Goal: Information Seeking & Learning: Learn about a topic

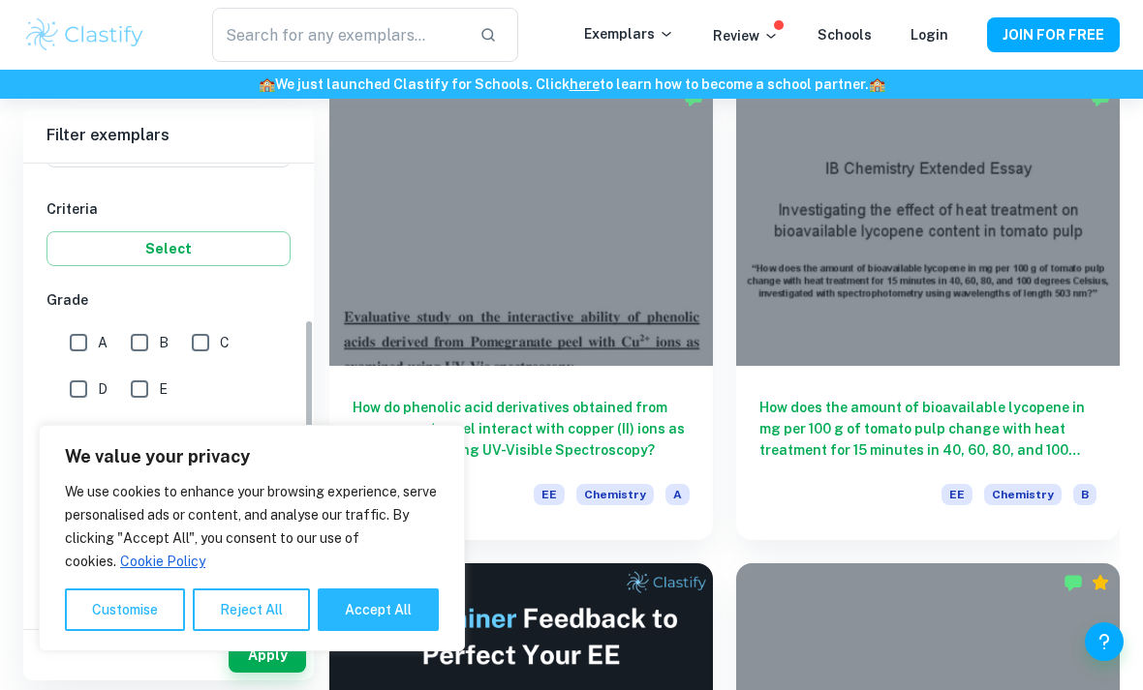
scroll to position [309, 0]
click at [75, 342] on input "A" at bounding box center [78, 340] width 39 height 39
checkbox input "true"
click at [385, 631] on button "Accept All" at bounding box center [378, 610] width 121 height 43
checkbox input "true"
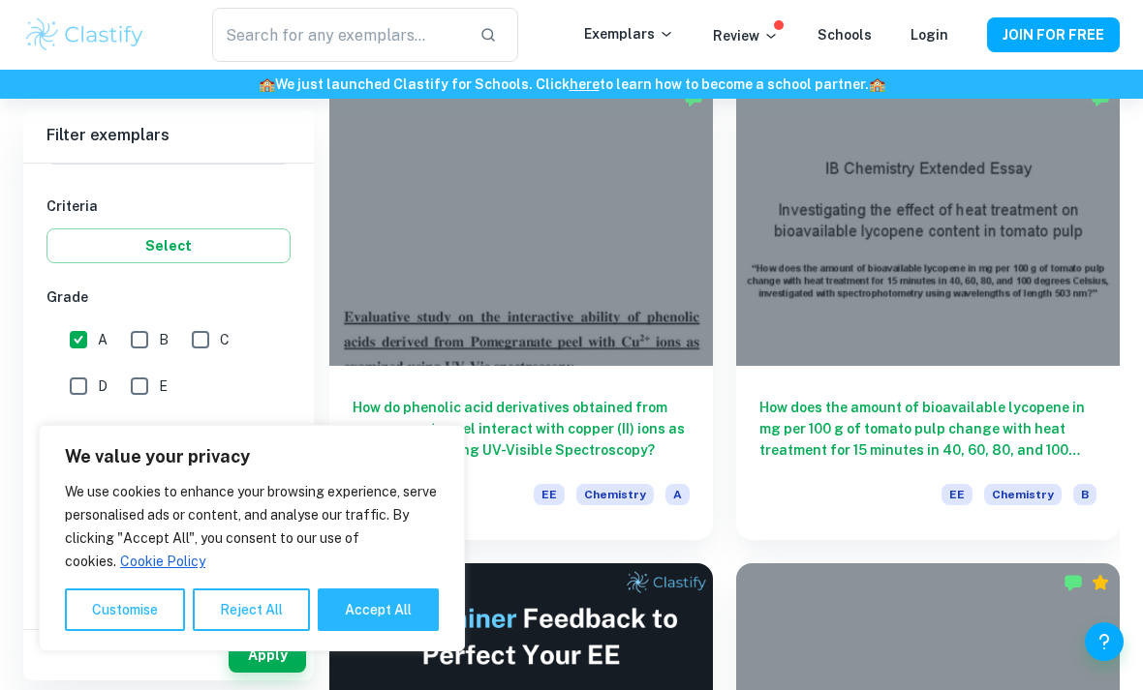
checkbox input "true"
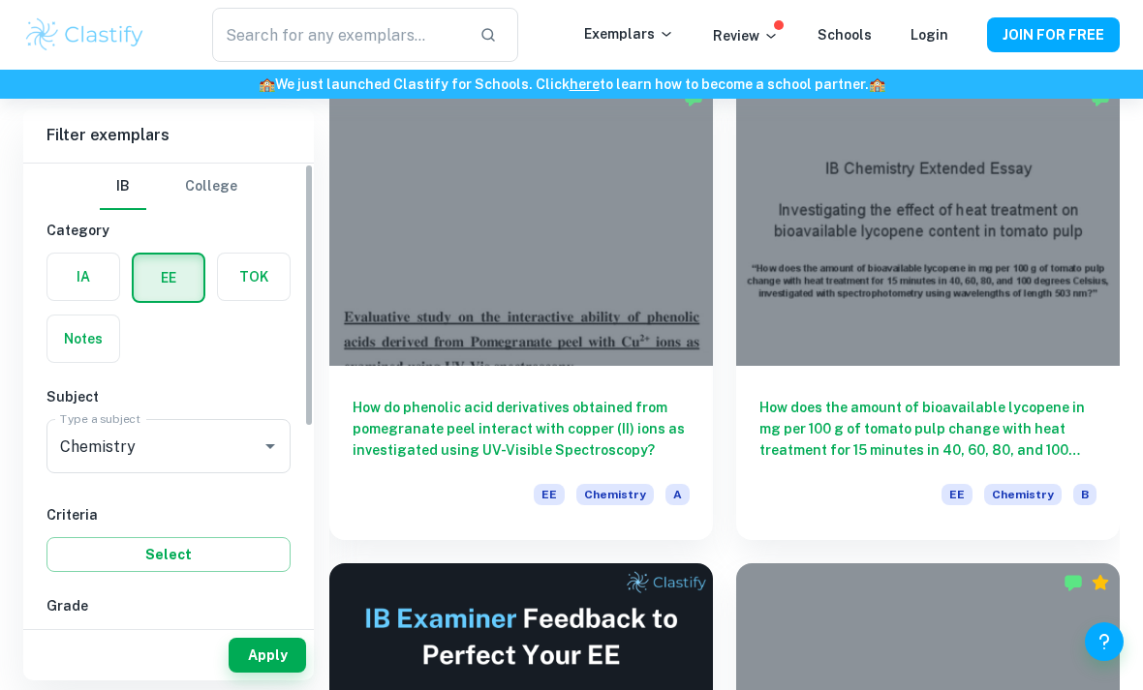
scroll to position [1, 0]
click at [287, 673] on button "Apply" at bounding box center [267, 655] width 77 height 35
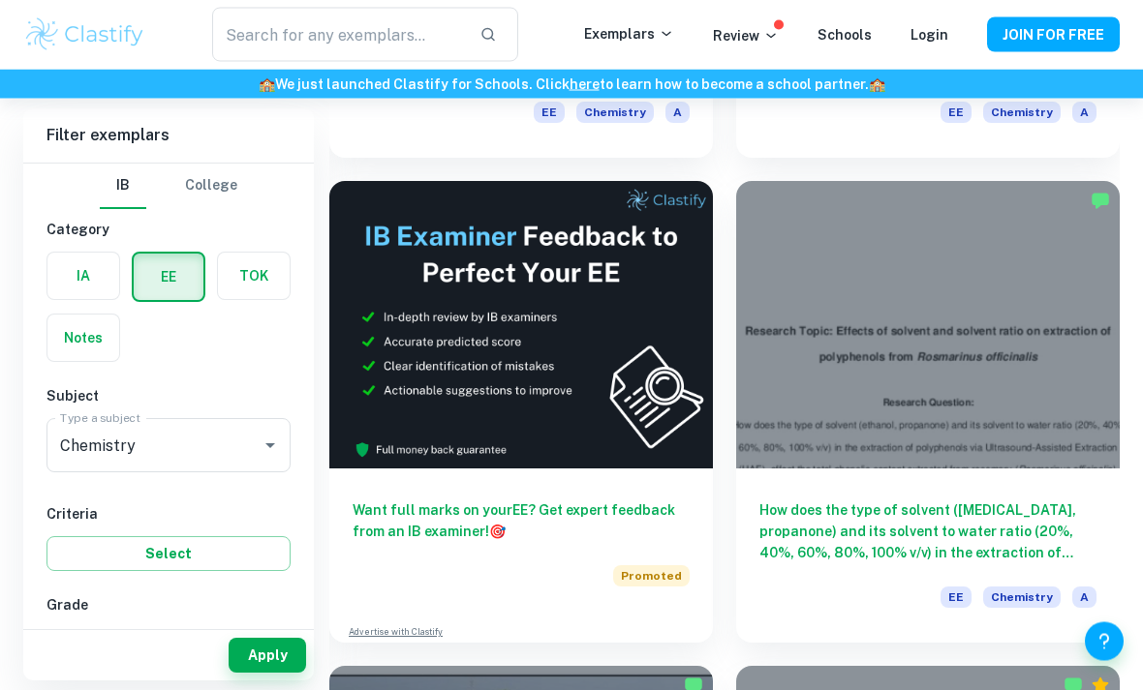
scroll to position [561, 0]
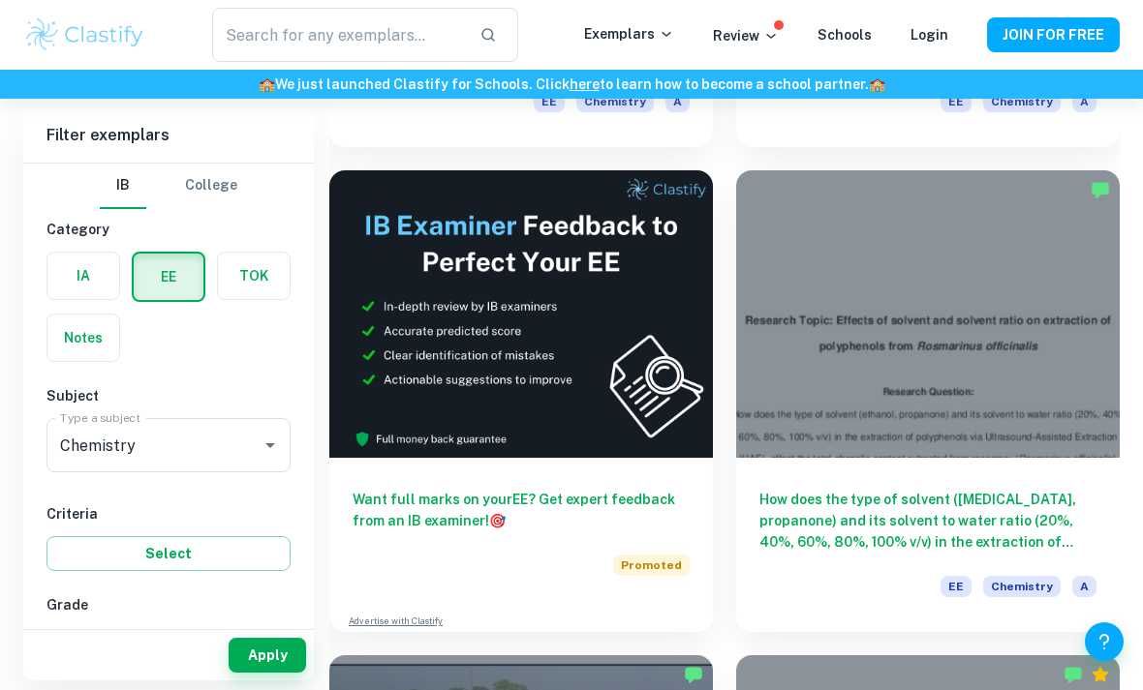
click at [876, 525] on h6 "How does the type of solvent ([MEDICAL_DATA], propanone) and its solvent to wat…" at bounding box center [927, 521] width 337 height 64
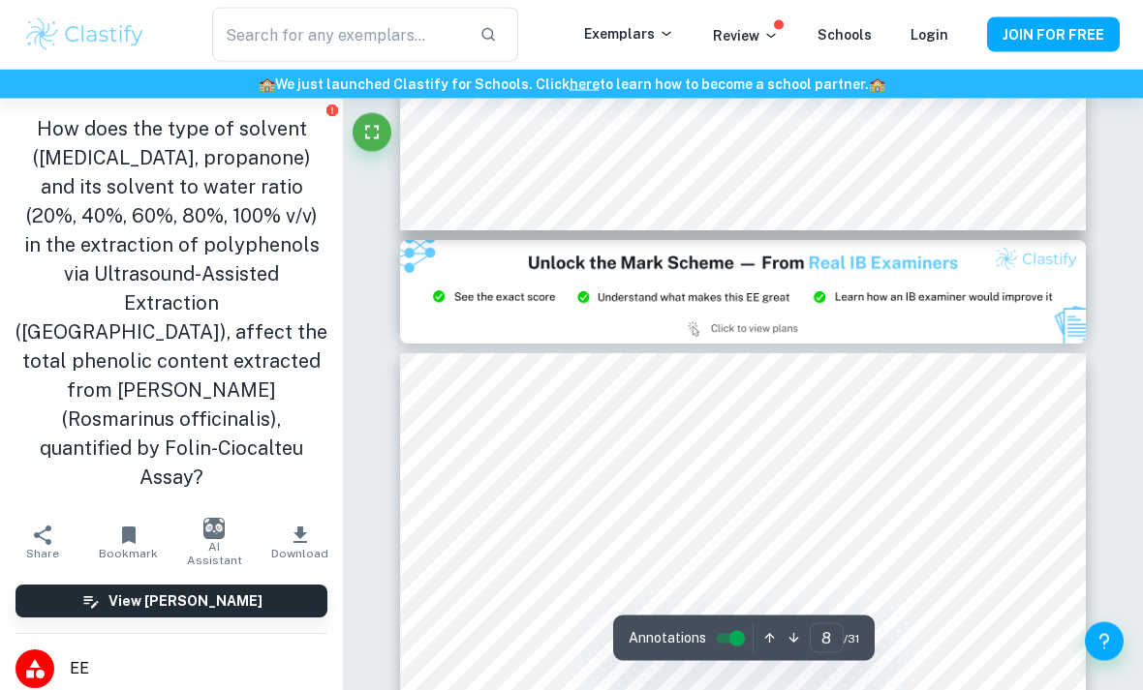
scroll to position [7934, 0]
click at [991, 297] on img at bounding box center [743, 291] width 686 height 103
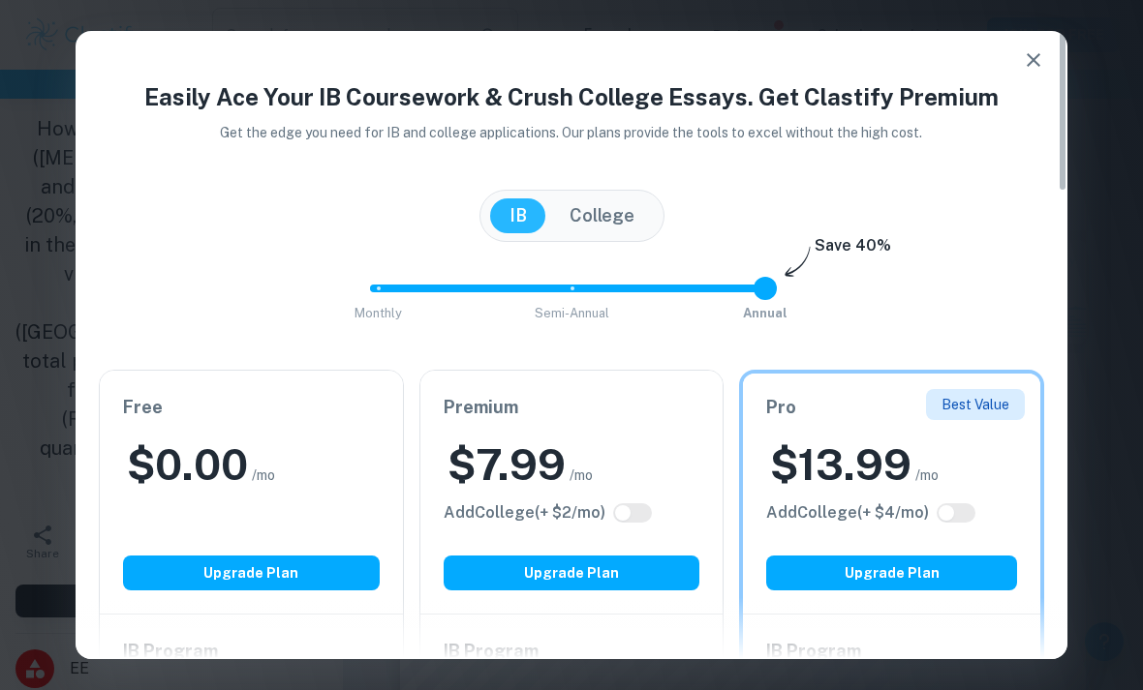
click at [1038, 70] on icon "button" at bounding box center [1033, 59] width 23 height 23
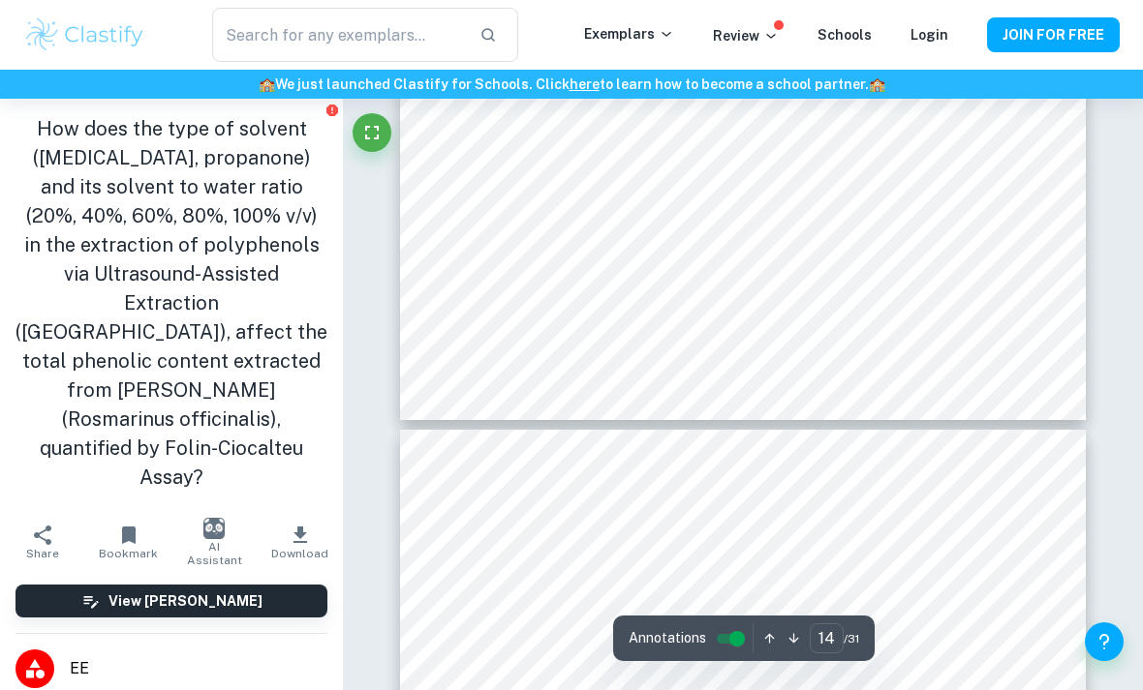
type input "13"
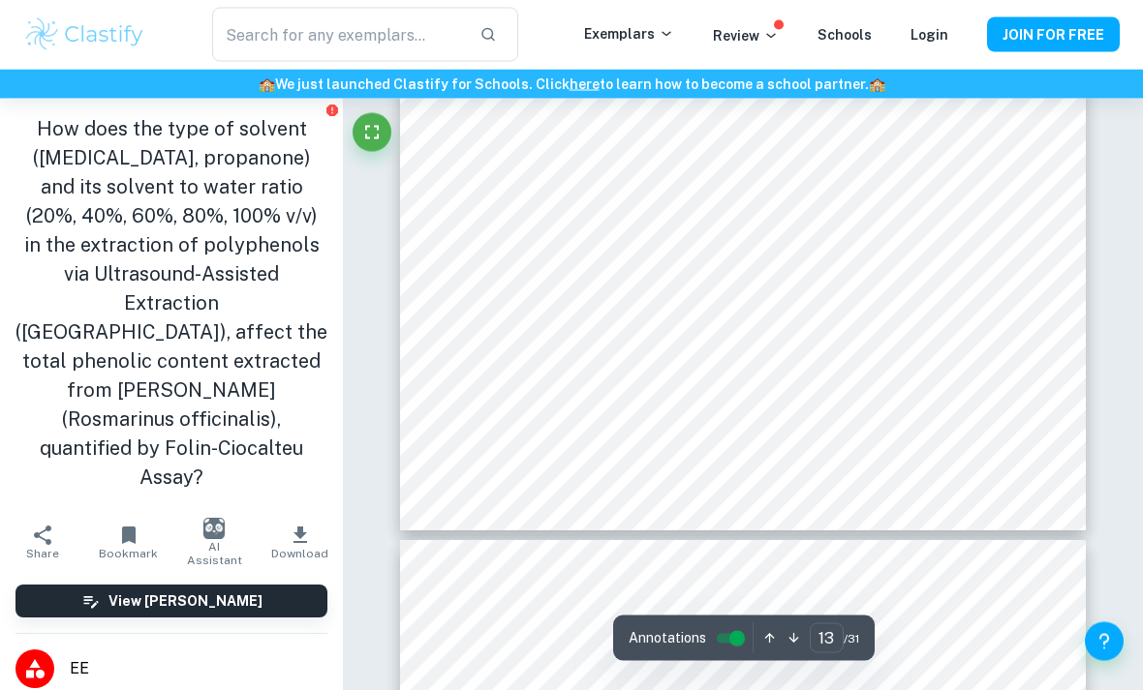
scroll to position [12644, 0]
